Goal: Task Accomplishment & Management: Manage account settings

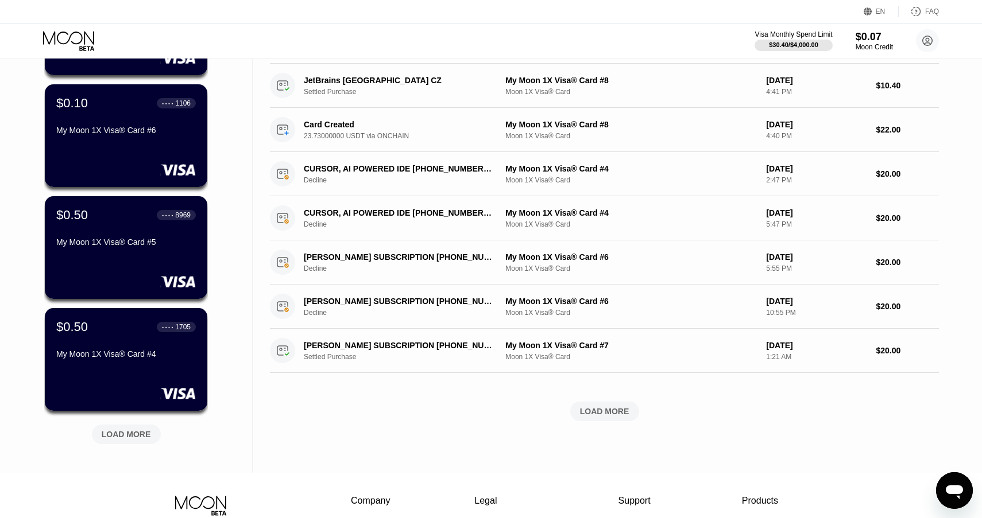
scroll to position [284, 0]
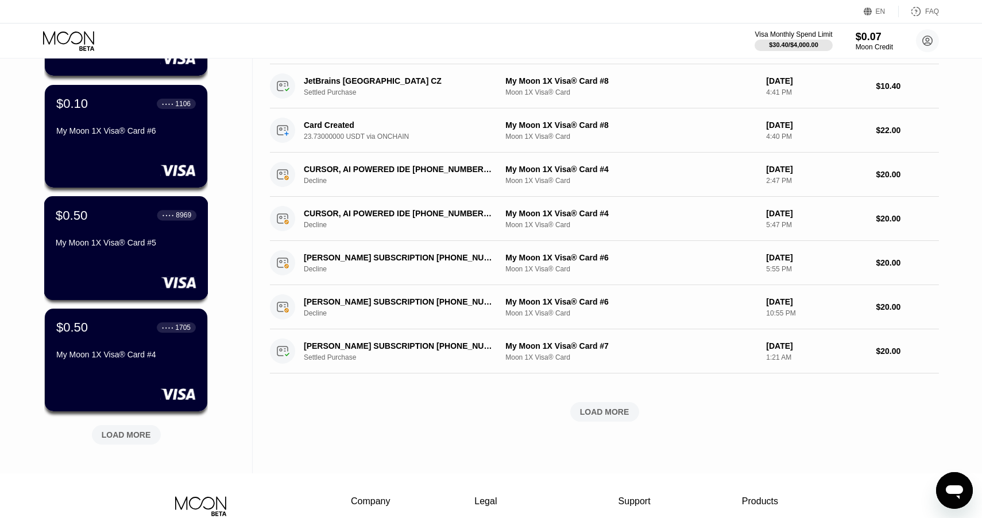
click at [74, 237] on div "$0.50 ● ● ● ● 8969 My Moon 1X Visa® Card #5" at bounding box center [126, 230] width 141 height 44
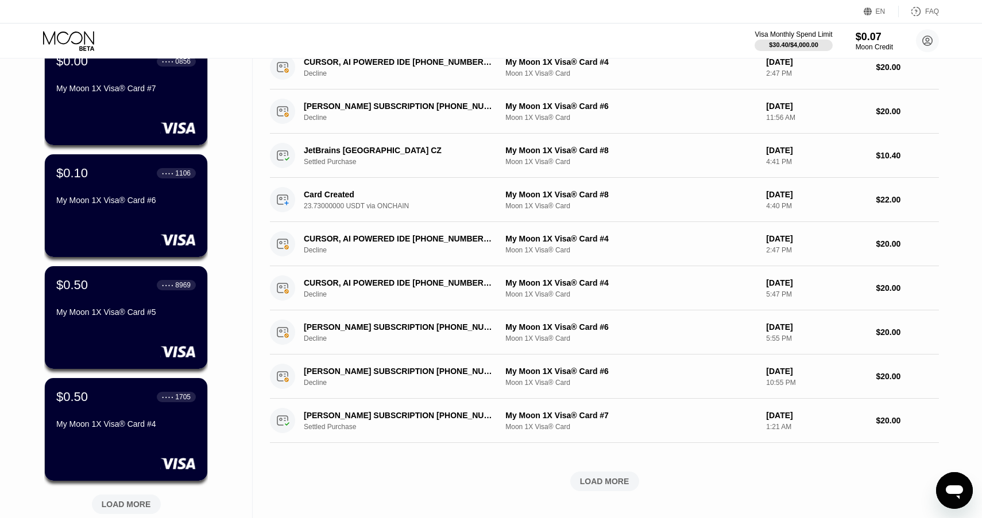
scroll to position [227, 0]
